Goal: Information Seeking & Learning: Learn about a topic

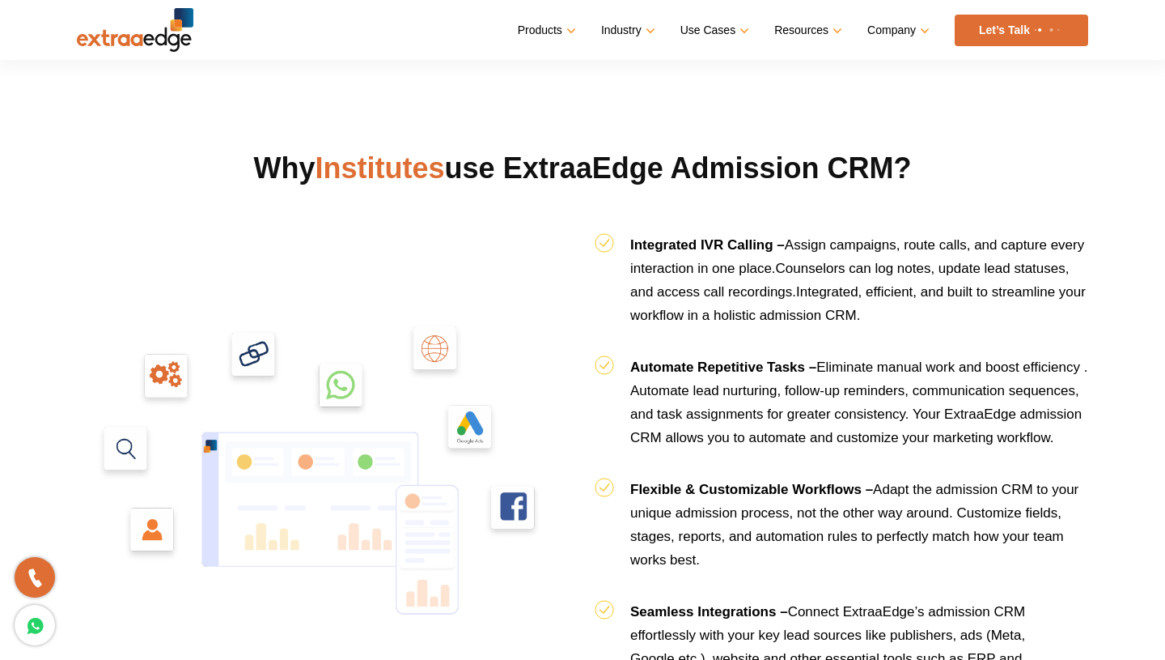
scroll to position [1613, 0]
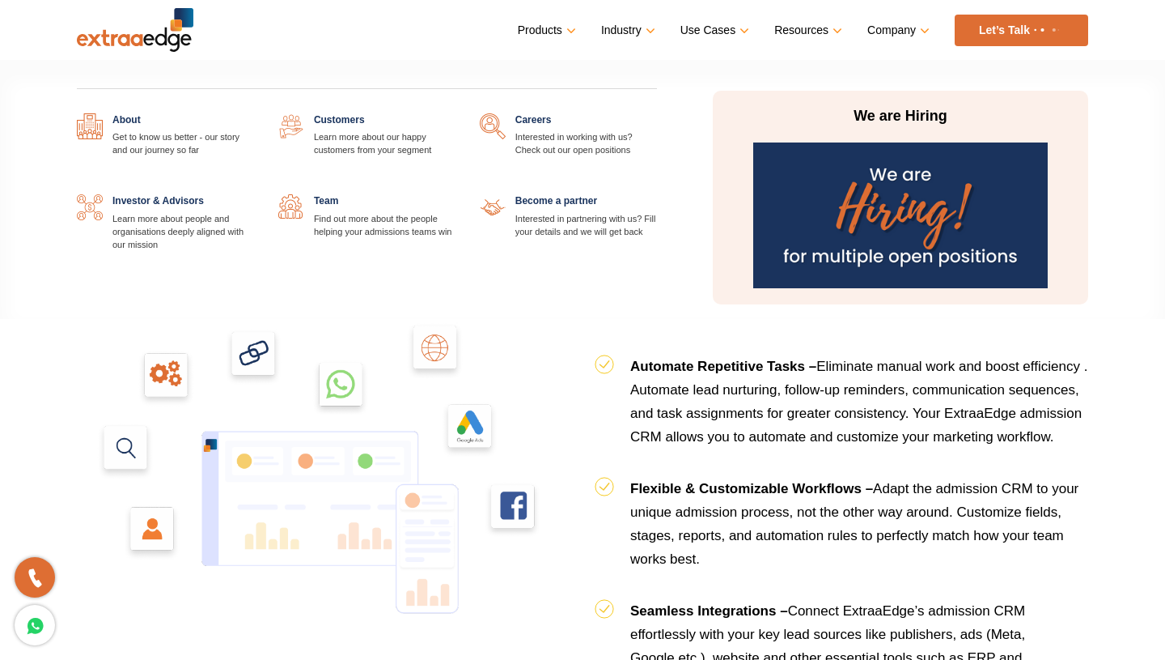
click at [254, 113] on link at bounding box center [254, 113] width 0 height 0
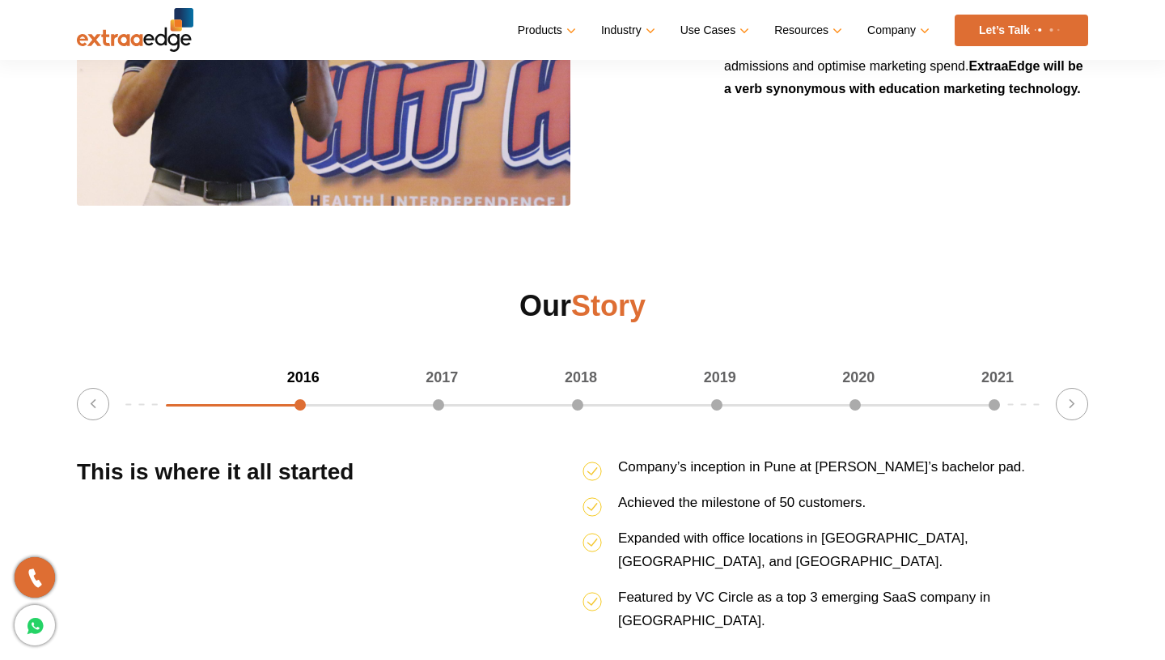
scroll to position [1914, 0]
click at [1068, 404] on button "Next" at bounding box center [1072, 403] width 32 height 32
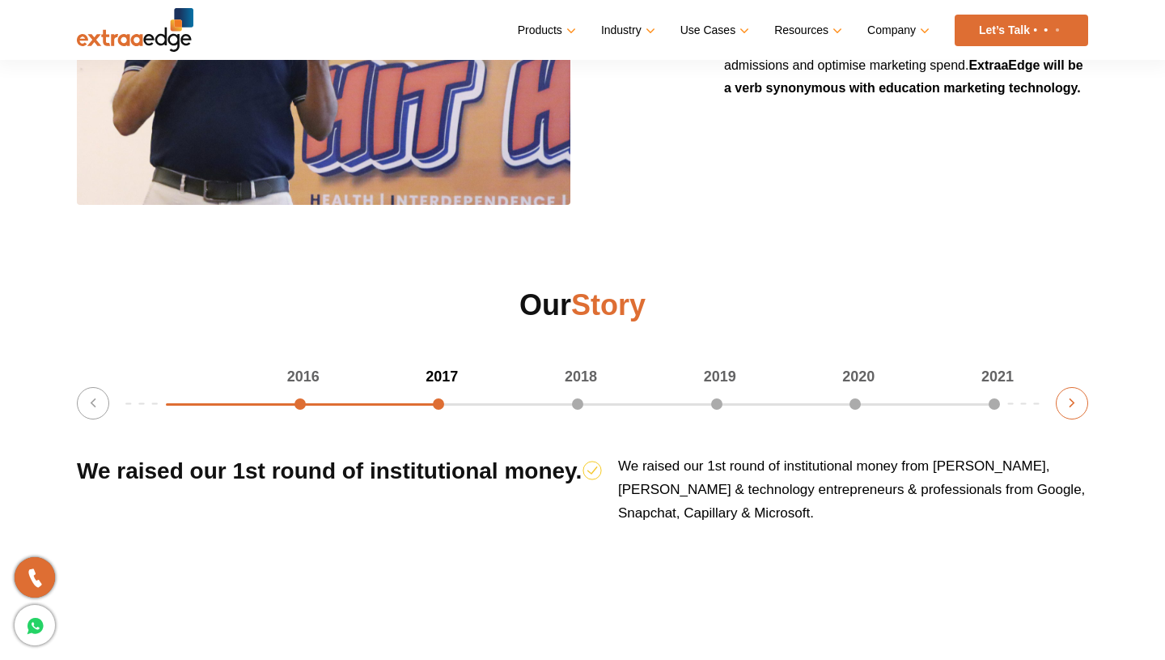
click at [1068, 404] on button "Next" at bounding box center [1072, 403] width 32 height 32
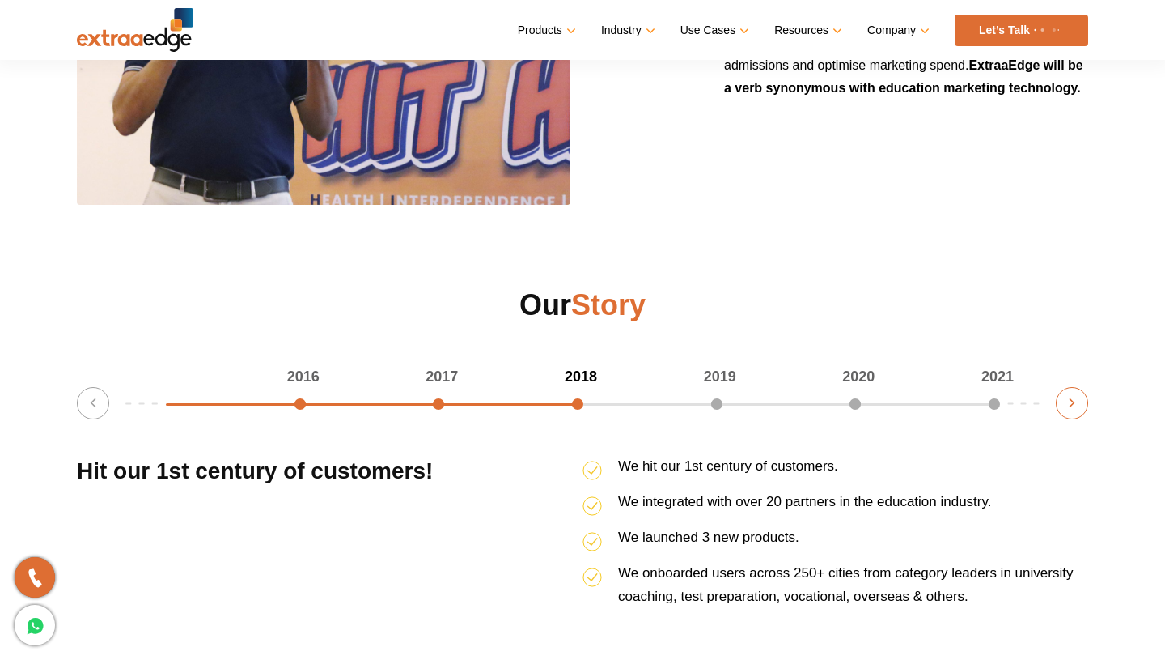
click at [1068, 404] on button "Next" at bounding box center [1072, 403] width 32 height 32
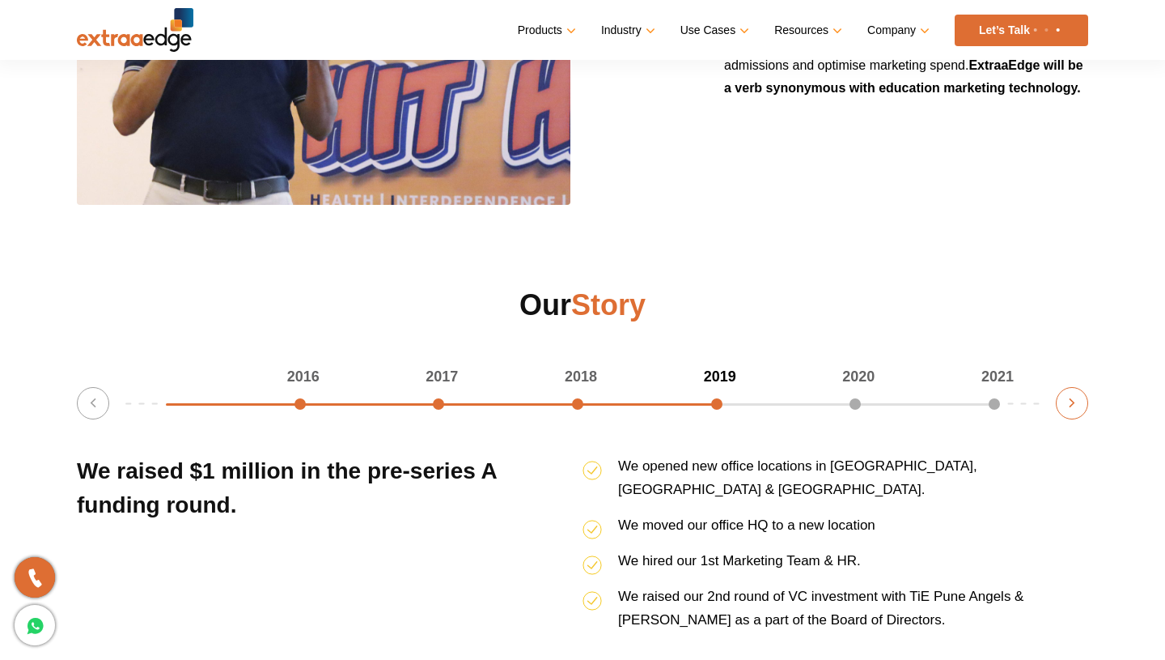
click at [1068, 404] on button "Next" at bounding box center [1072, 403] width 32 height 32
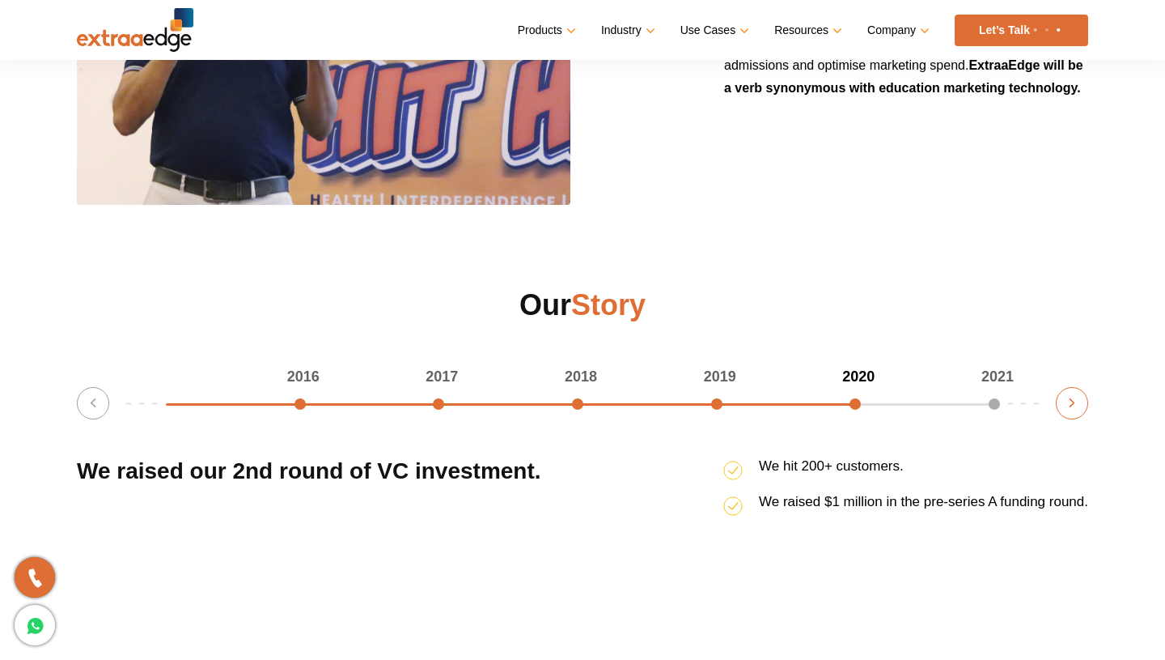
click at [1068, 404] on button "Next" at bounding box center [1072, 403] width 32 height 32
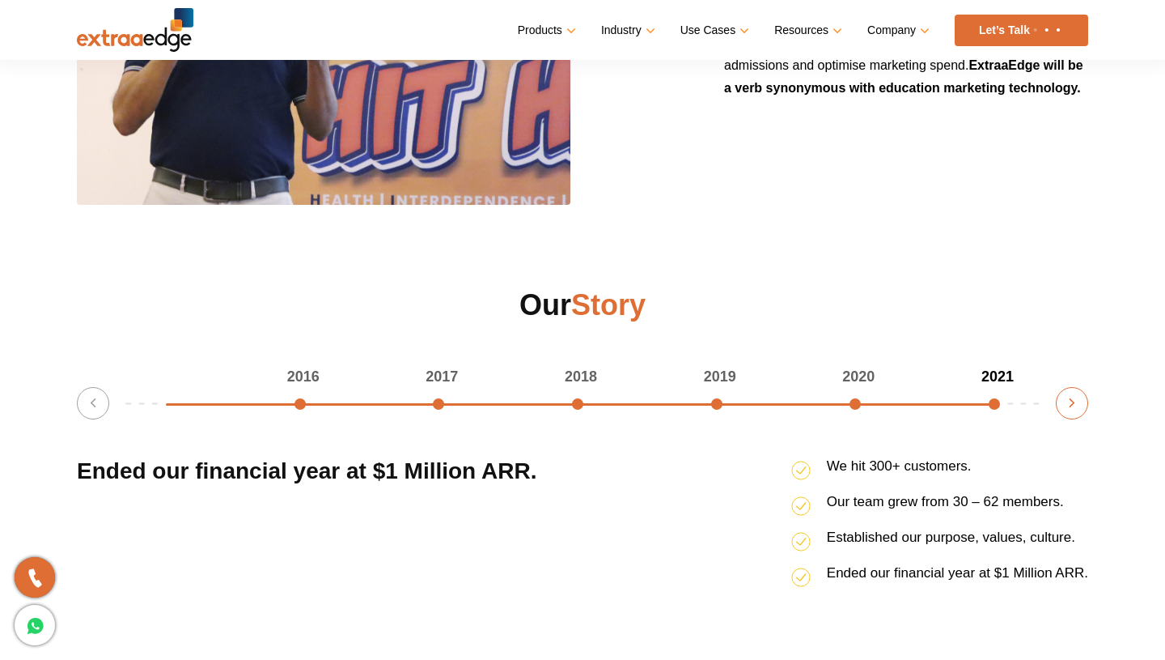
click at [1068, 404] on button "Next" at bounding box center [1072, 403] width 32 height 32
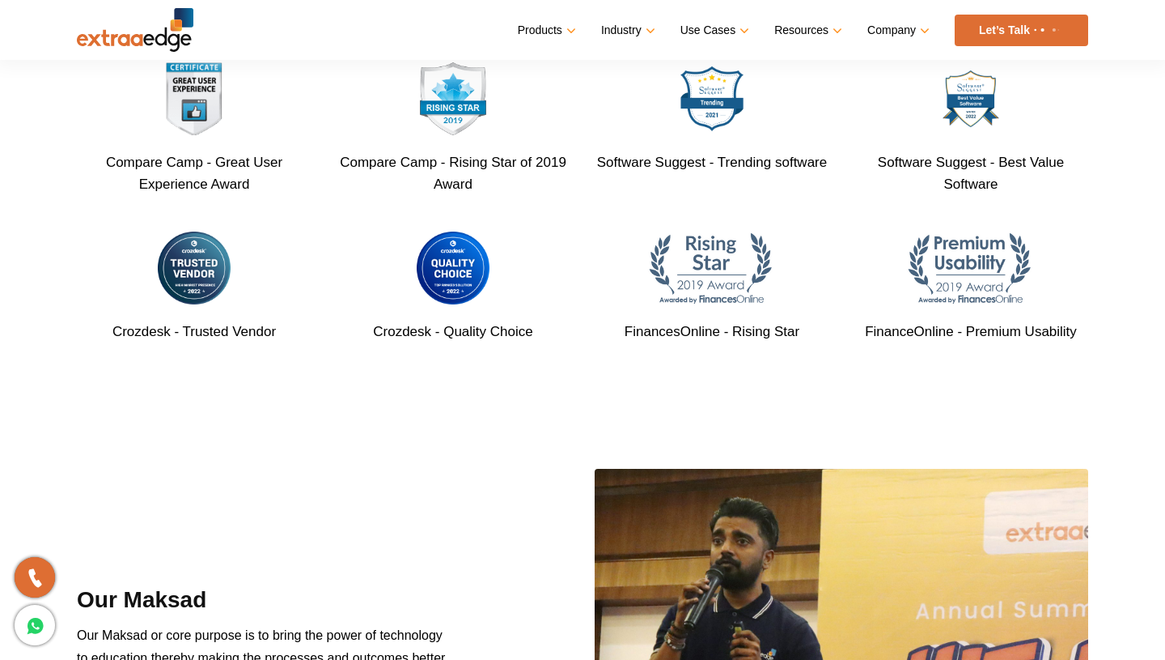
scroll to position [914, 0]
